Goal: Task Accomplishment & Management: Manage account settings

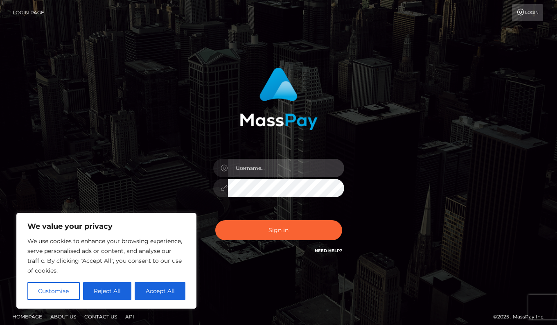
click at [244, 172] on input "text" at bounding box center [286, 168] width 116 height 18
type input "[EMAIL_ADDRESS][PERSON_NAME][DOMAIN_NAME]"
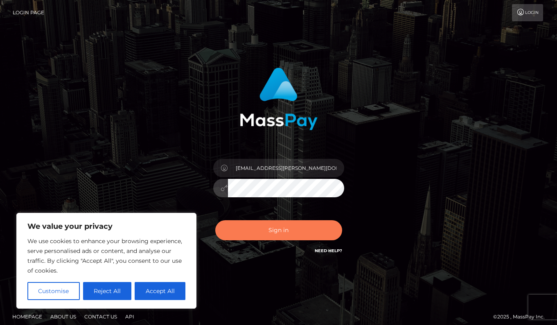
click at [276, 227] on button "Sign in" at bounding box center [278, 230] width 127 height 20
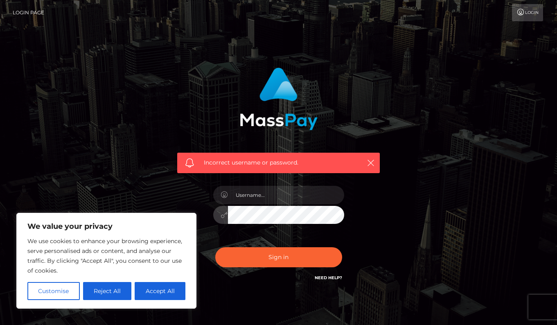
click at [298, 286] on div "Incorrect username or password." at bounding box center [278, 174] width 215 height 227
click at [251, 193] on input "text" at bounding box center [286, 195] width 116 height 18
type input "[EMAIL_ADDRESS][PERSON_NAME][DOMAIN_NAME]"
click at [274, 224] on div "[EMAIL_ADDRESS][PERSON_NAME][DOMAIN_NAME]" at bounding box center [278, 211] width 143 height 63
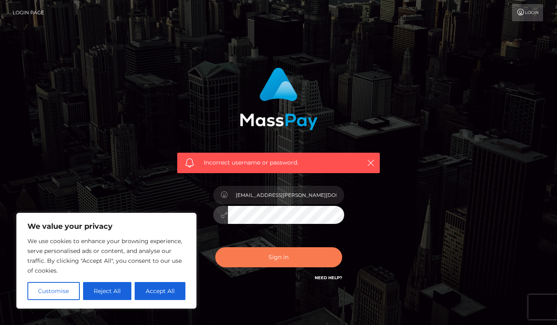
click at [281, 253] on button "Sign in" at bounding box center [278, 257] width 127 height 20
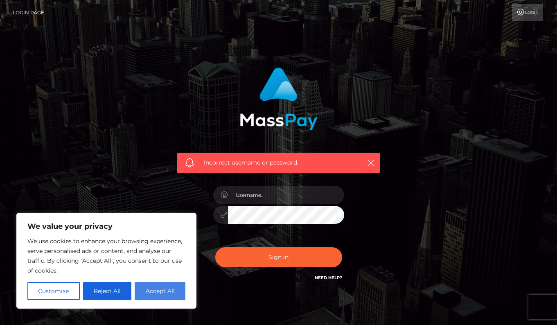
click at [165, 293] on button "Accept All" at bounding box center [160, 291] width 51 height 18
checkbox input "true"
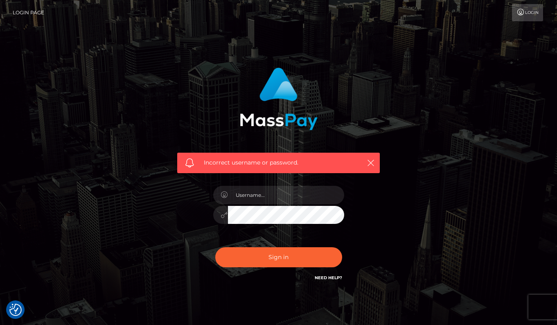
click at [326, 277] on link "Need Help?" at bounding box center [328, 277] width 27 height 5
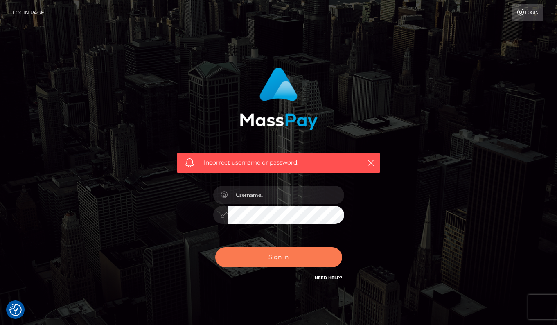
scroll to position [33, 0]
